Goal: Task Accomplishment & Management: Manage account settings

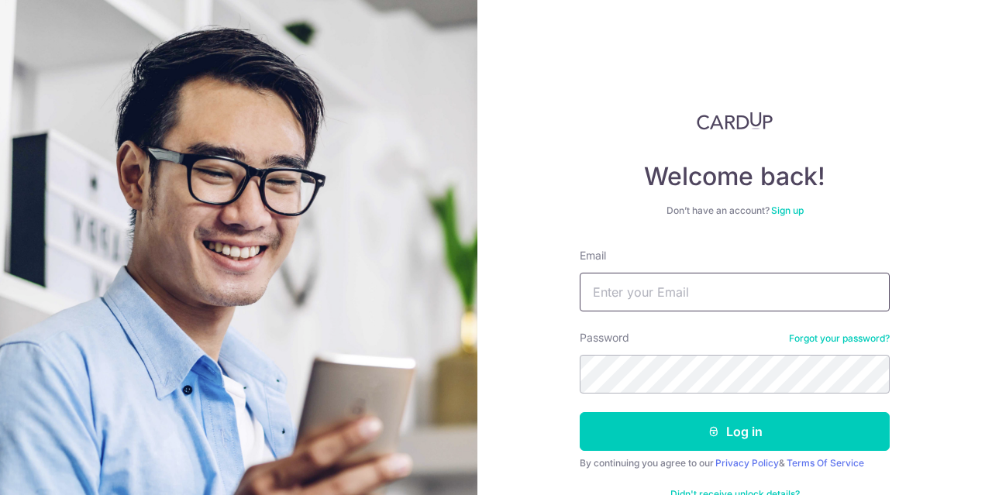
drag, startPoint x: 654, startPoint y: 308, endPoint x: 651, endPoint y: 297, distance: 11.3
click at [651, 297] on input "Email" at bounding box center [735, 292] width 310 height 39
type input "[EMAIL_ADDRESS][DOMAIN_NAME]"
click at [580, 412] on button "Log in" at bounding box center [735, 431] width 310 height 39
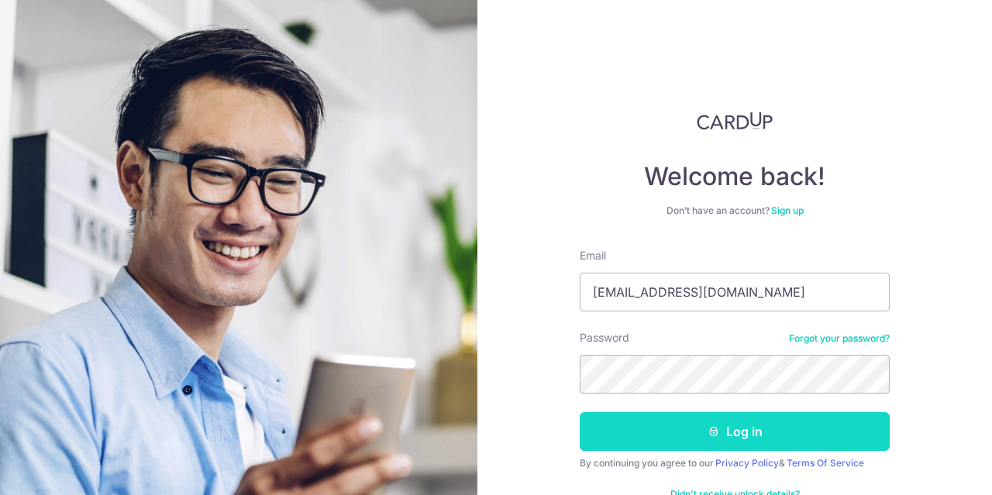
click at [719, 435] on button "Log in" at bounding box center [735, 431] width 310 height 39
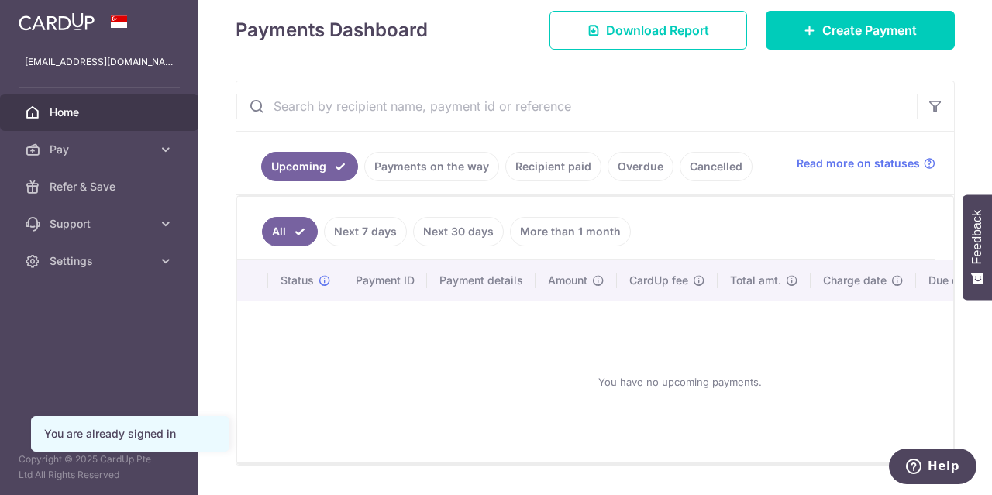
scroll to position [222, 0]
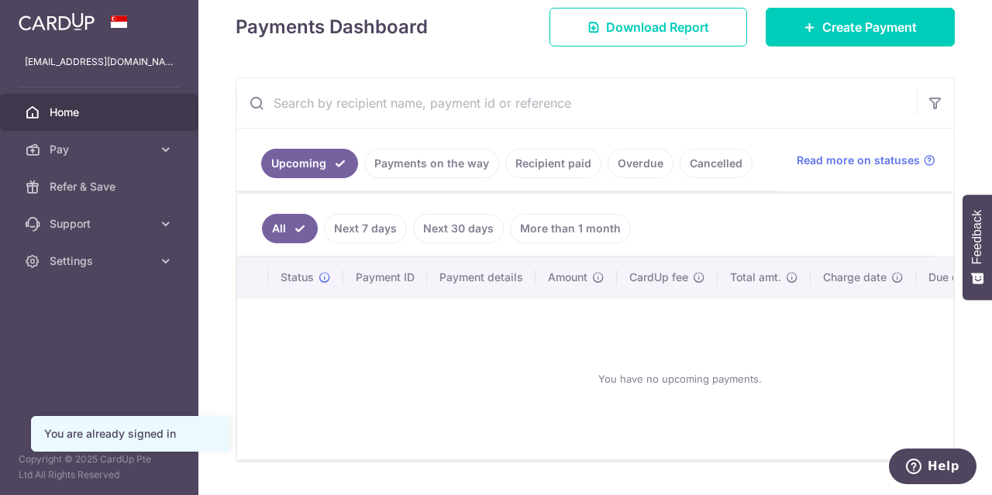
click at [542, 168] on link "Recipient paid" at bounding box center [553, 163] width 96 height 29
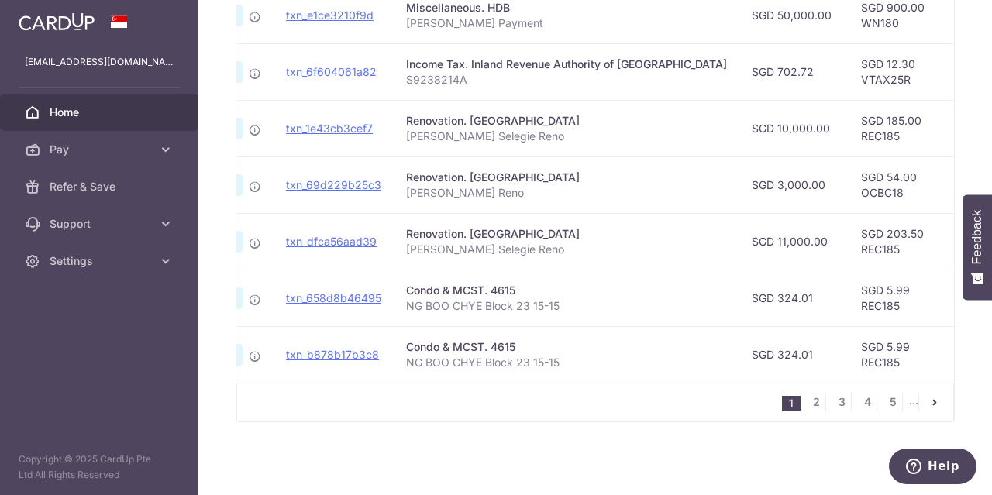
scroll to position [642, 0]
click at [807, 402] on link "2" at bounding box center [816, 402] width 19 height 19
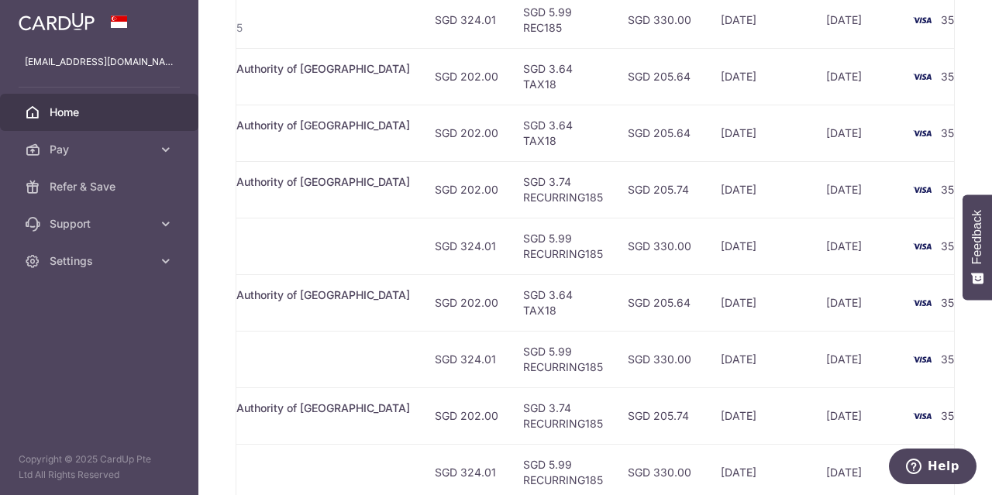
scroll to position [644, 0]
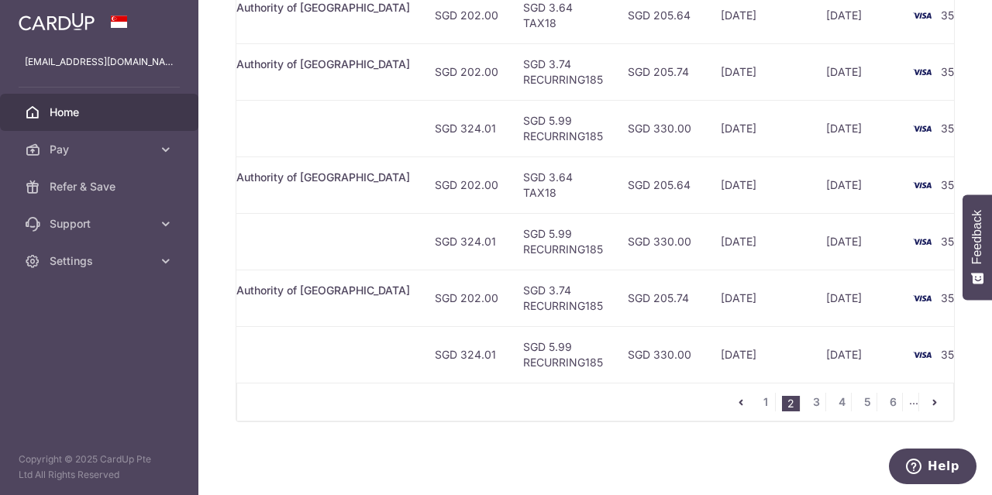
click at [814, 227] on td "10/01/2025" at bounding box center [858, 241] width 88 height 57
click at [111, 102] on link "Home" at bounding box center [99, 112] width 198 height 37
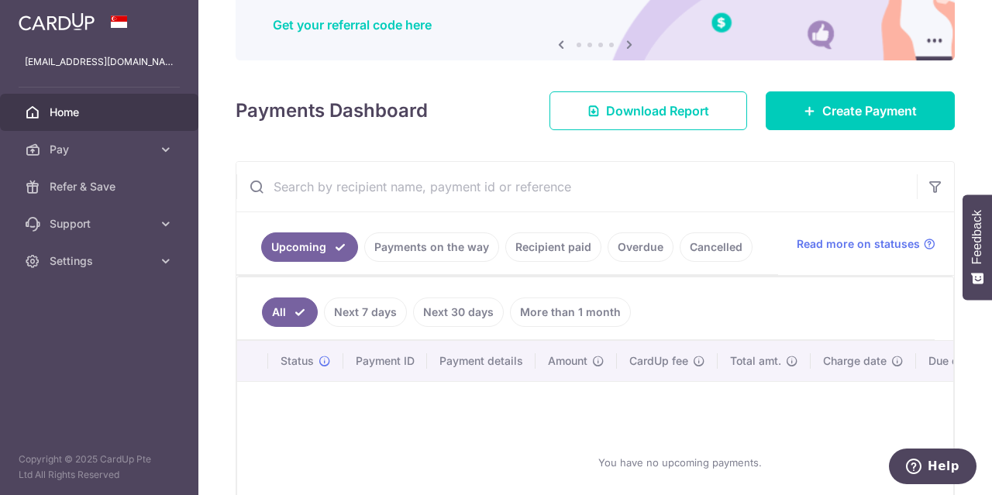
scroll to position [135, 0]
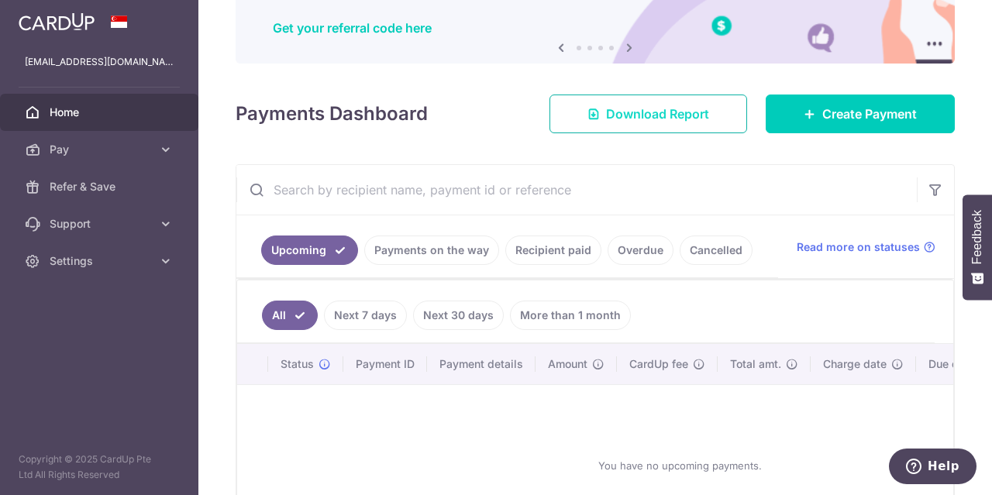
click at [666, 118] on span "Download Report" at bounding box center [657, 114] width 103 height 19
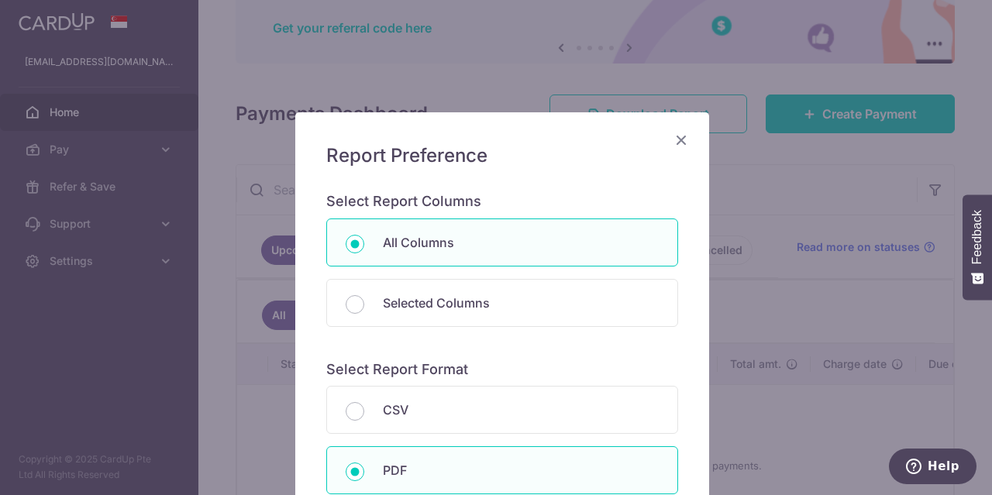
scroll to position [197, 0]
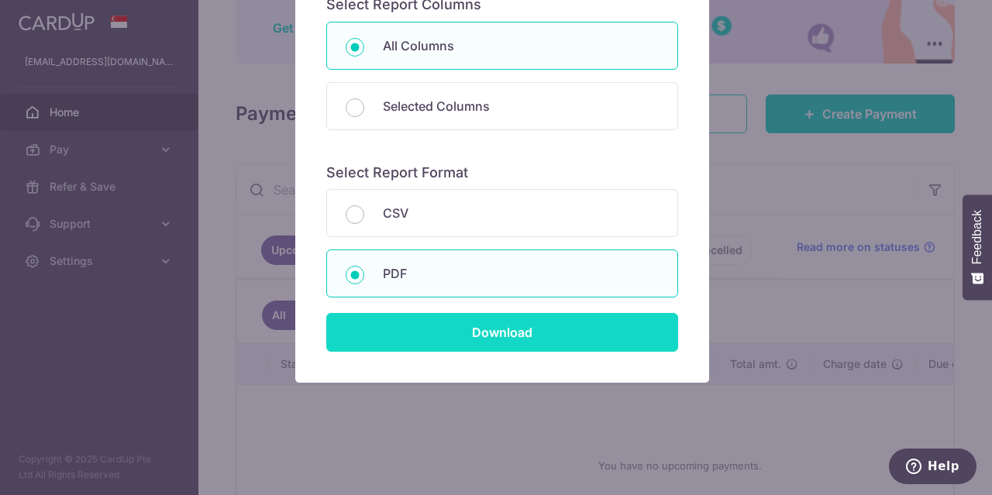
click at [648, 346] on input "Download" at bounding box center [502, 332] width 352 height 39
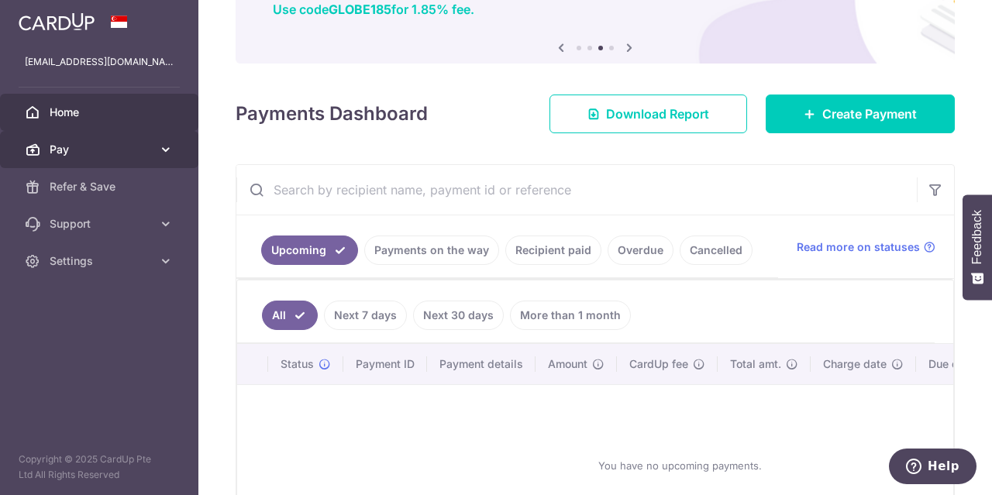
click at [136, 139] on link "Pay" at bounding box center [99, 149] width 198 height 37
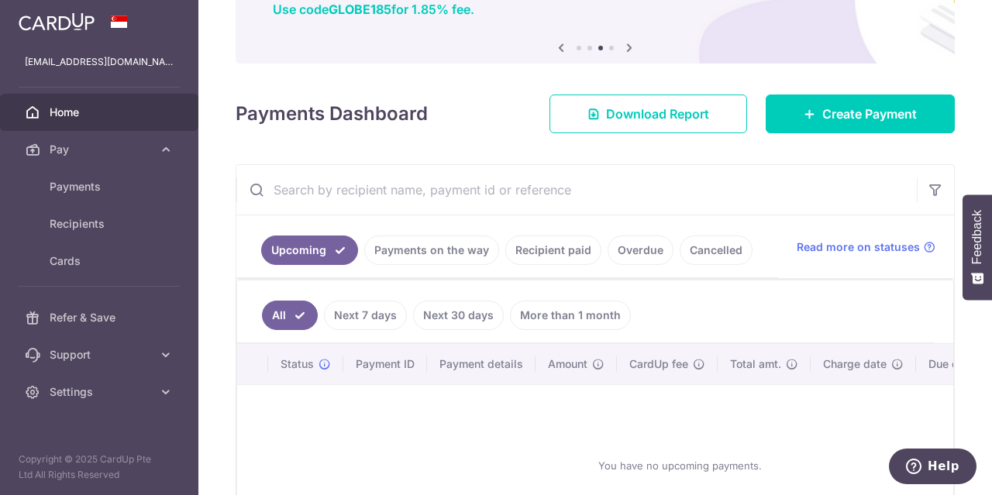
click at [133, 122] on link "Home" at bounding box center [99, 112] width 198 height 37
